Goal: Transaction & Acquisition: Purchase product/service

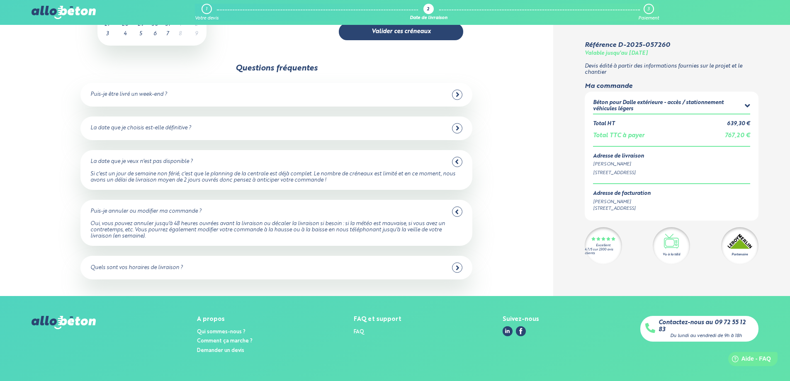
scroll to position [124, 0]
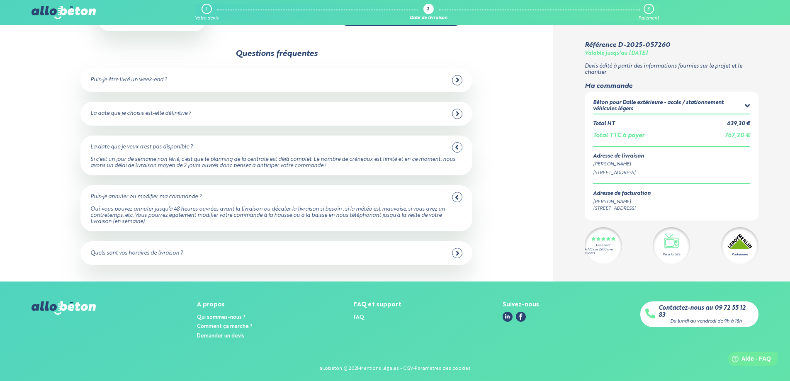
click at [647, 7] on div "3" at bounding box center [648, 9] width 2 height 5
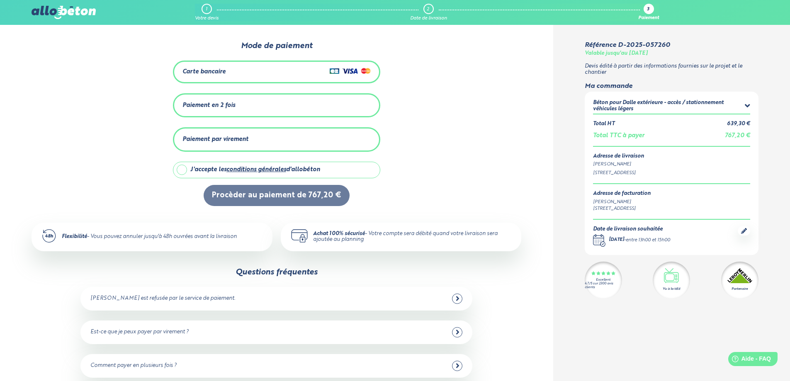
click at [181, 168] on label "J'accepte les conditions générales d'allobéton" at bounding box center [276, 170] width 207 height 17
checkbox input "true"
click at [335, 71] on img at bounding box center [350, 71] width 41 height 10
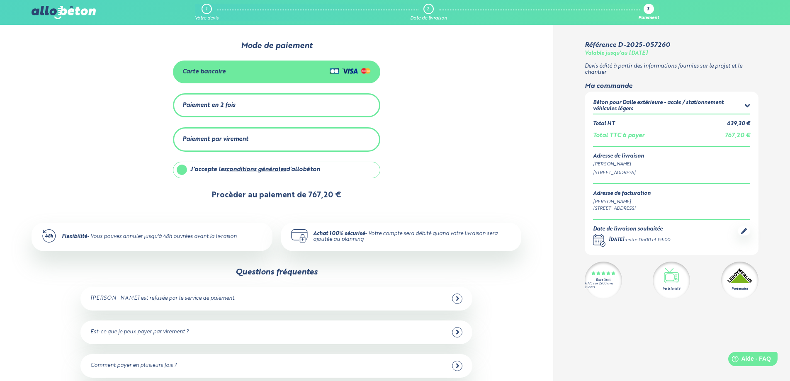
click at [291, 194] on button "Procèder au paiement de 767,20 €" at bounding box center [277, 195] width 146 height 21
